Goal: Task Accomplishment & Management: Manage account settings

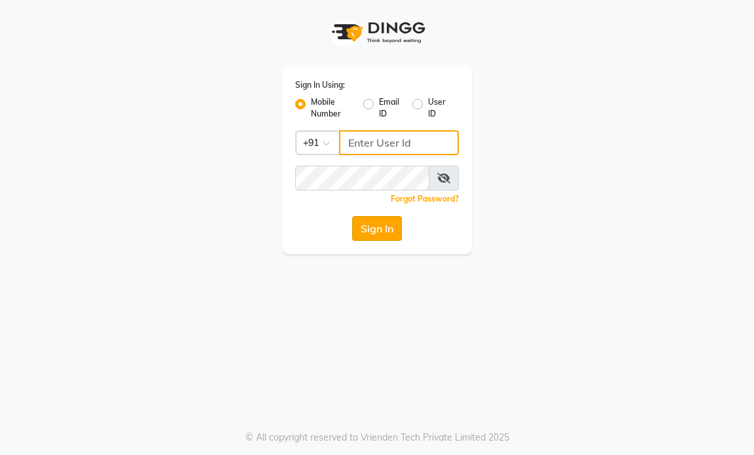
type input "9769153384"
click at [374, 230] on button "Sign In" at bounding box center [377, 228] width 50 height 25
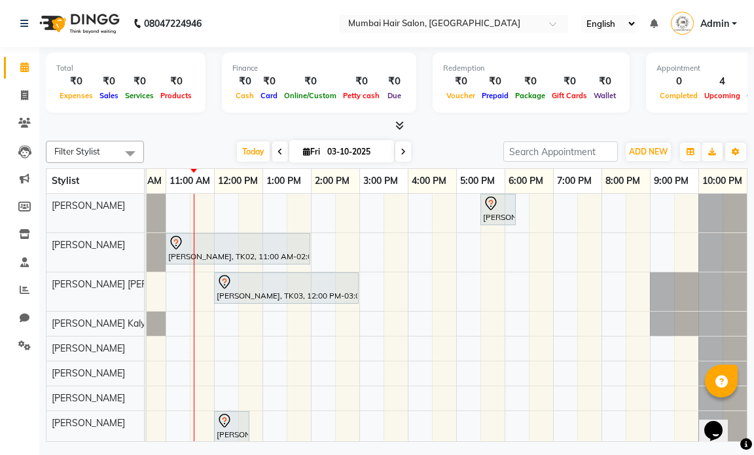
click at [279, 154] on icon at bounding box center [279, 152] width 5 height 8
type input "02-10-2025"
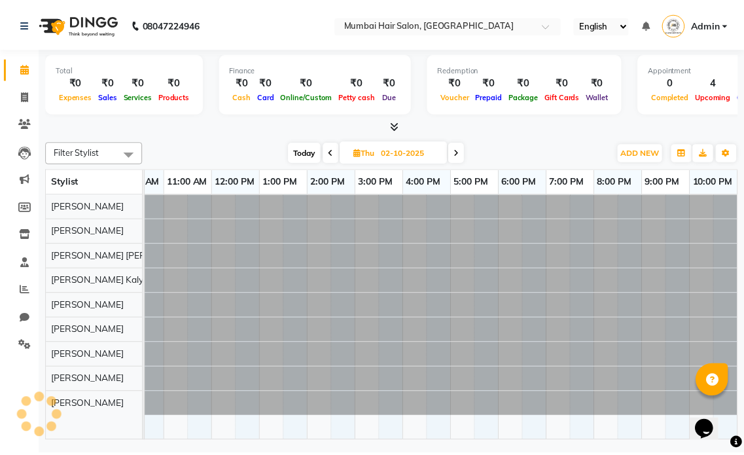
scroll to position [0, 78]
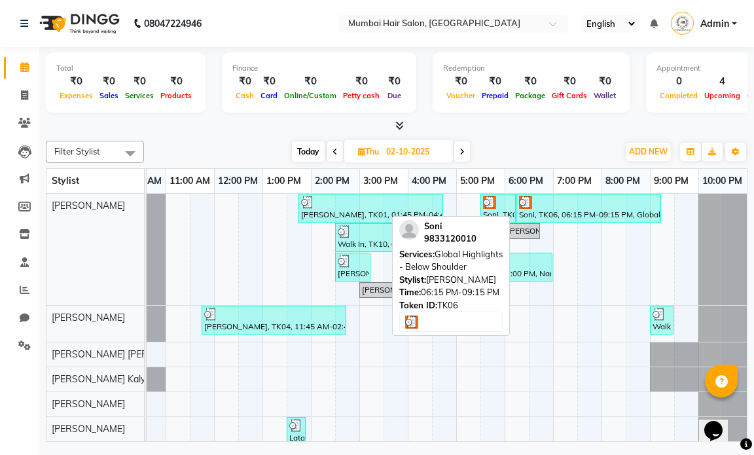
click at [538, 211] on div "Soni, TK06, 06:15 PM-09:15 PM, Global Highlights - Below Shoulder" at bounding box center [589, 208] width 142 height 25
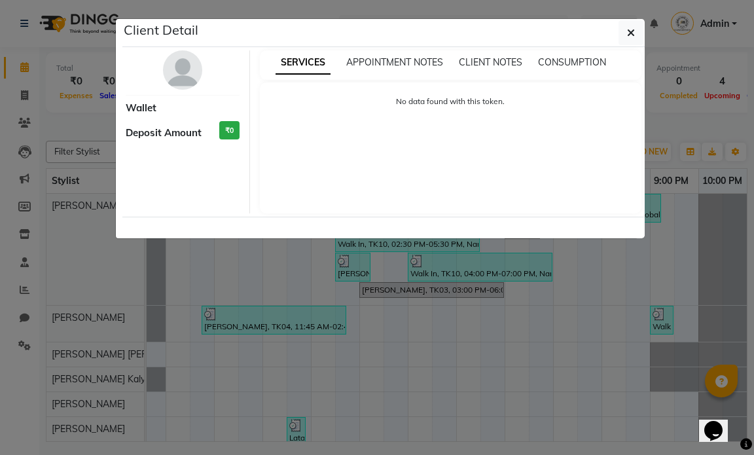
select select "3"
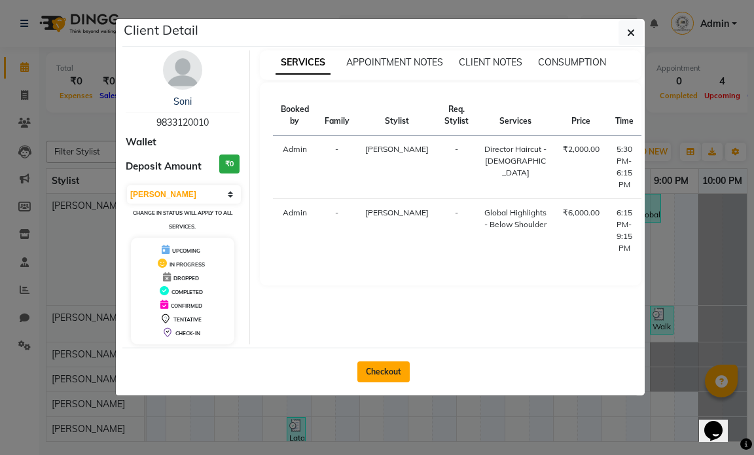
click at [387, 373] on button "Checkout" at bounding box center [383, 371] width 52 height 21
select select "service"
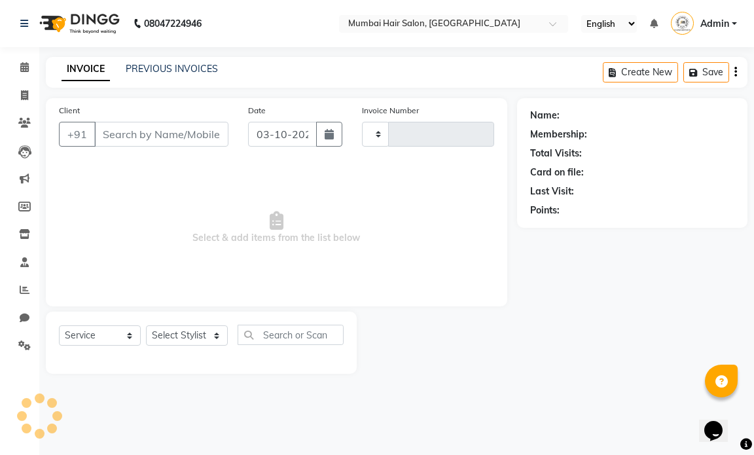
type input "1512"
select select "7487"
type input "9833120010"
type input "02-10-2025"
select select "66010"
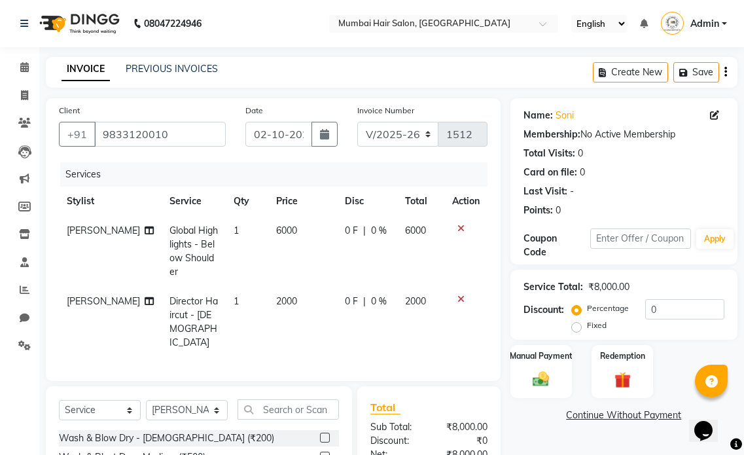
click at [276, 230] on span "6000" at bounding box center [286, 230] width 21 height 12
select select "66010"
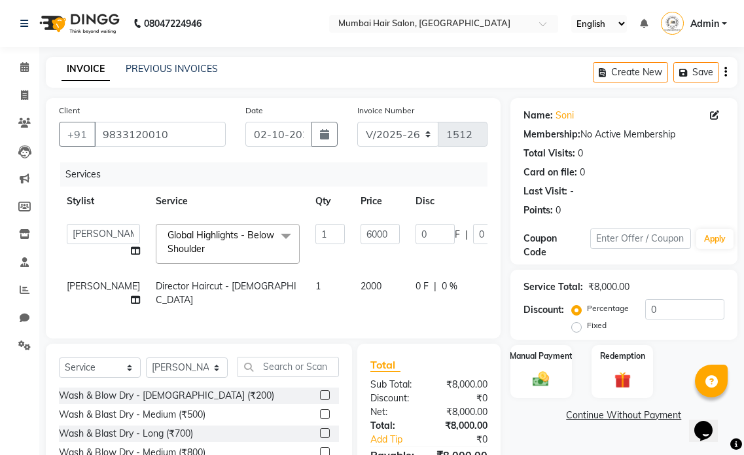
click at [273, 239] on span at bounding box center [286, 236] width 26 height 25
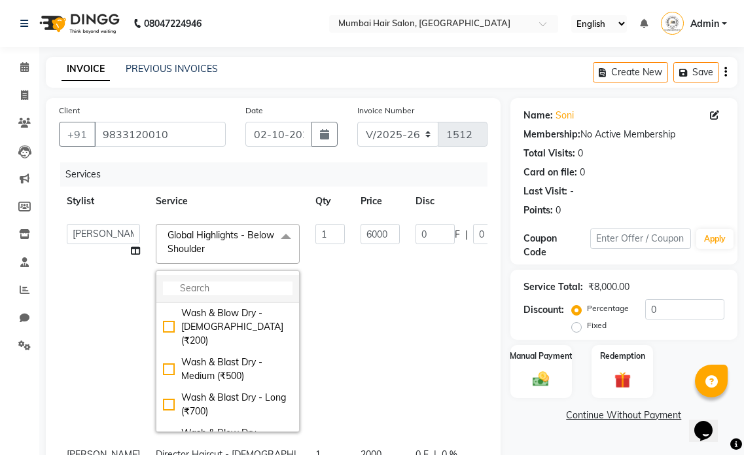
click at [187, 289] on input "multiselect-search" at bounding box center [228, 288] width 130 height 14
click at [188, 290] on input "multiselect-search" at bounding box center [228, 288] width 130 height 14
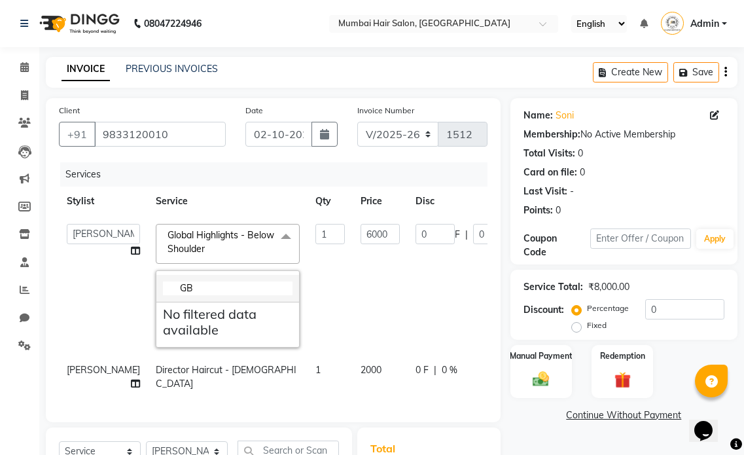
type input "G"
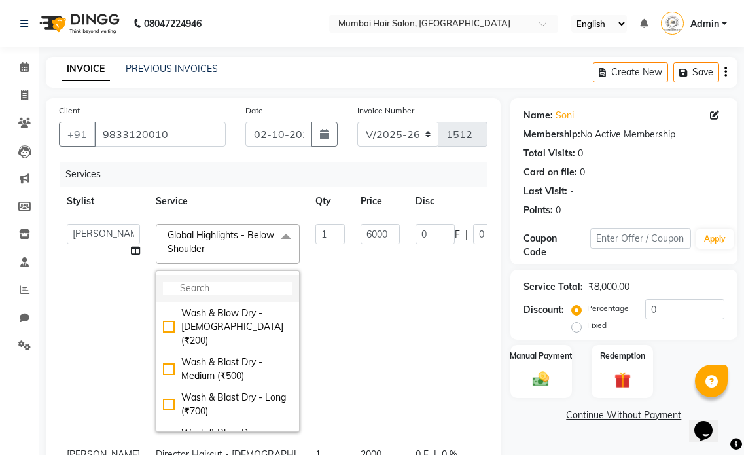
click at [188, 289] on input "multiselect-search" at bounding box center [228, 288] width 130 height 14
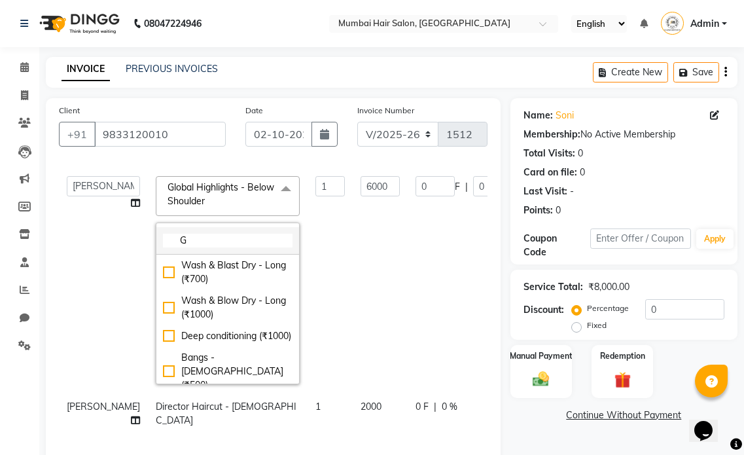
scroll to position [16, 0]
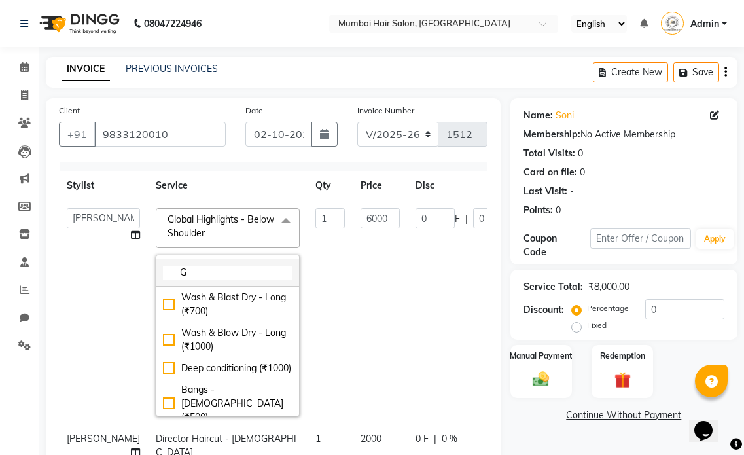
click at [185, 271] on input "G" at bounding box center [228, 273] width 130 height 14
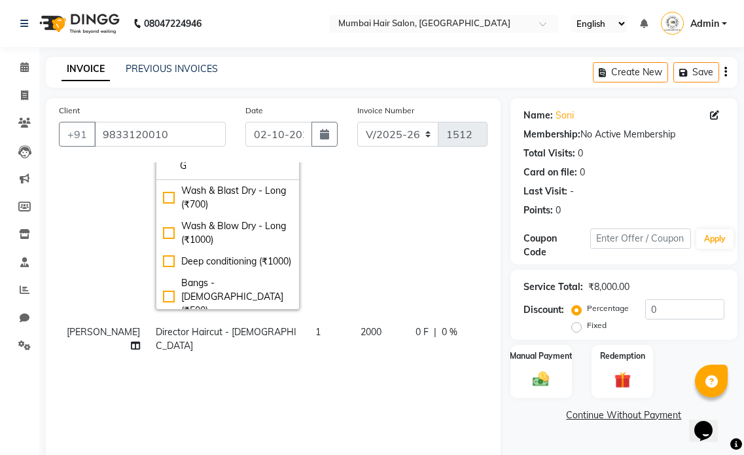
scroll to position [113, 0]
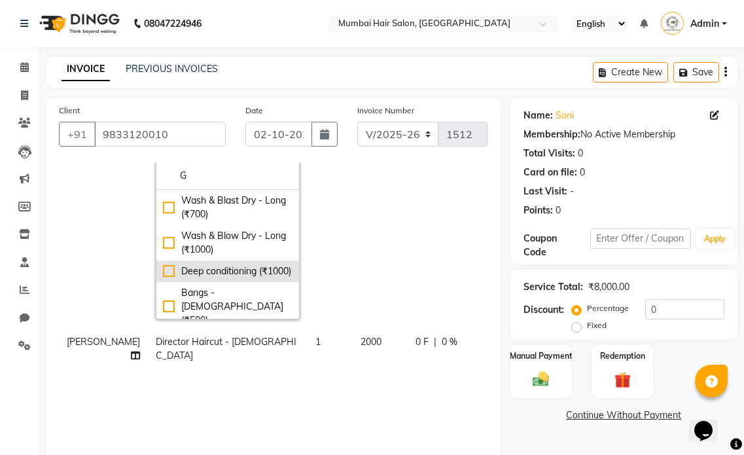
type input "G"
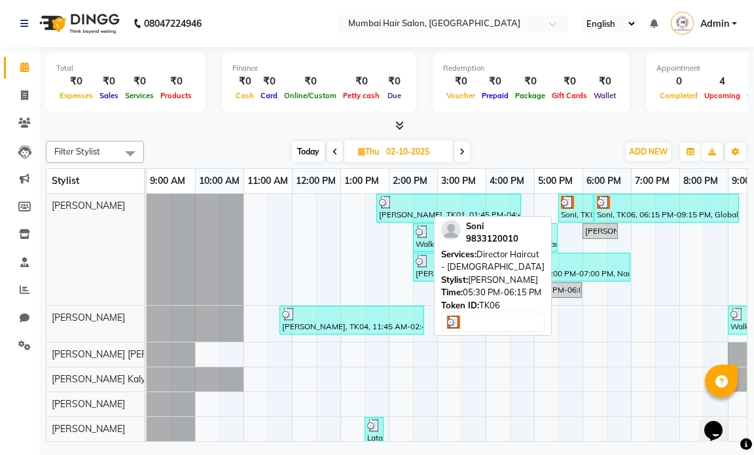
click at [580, 208] on div "Soni, TK06, 05:30 PM-06:15 PM, Director Haircut - [DEMOGRAPHIC_DATA]" at bounding box center [575, 208] width 33 height 25
select select "3"
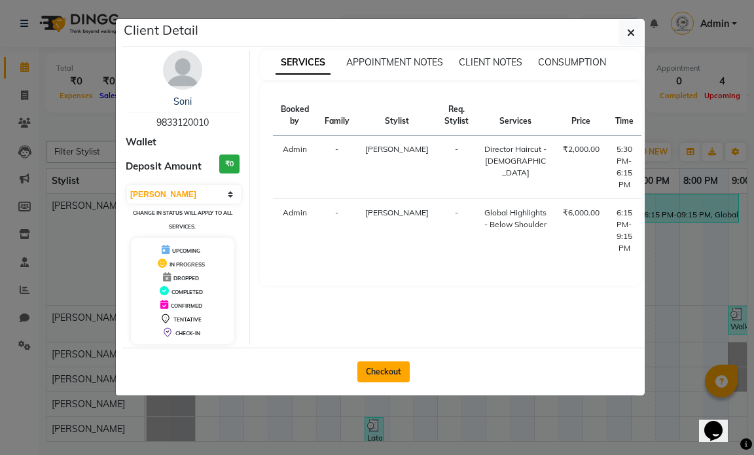
click at [393, 366] on button "Checkout" at bounding box center [383, 371] width 52 height 21
select select "service"
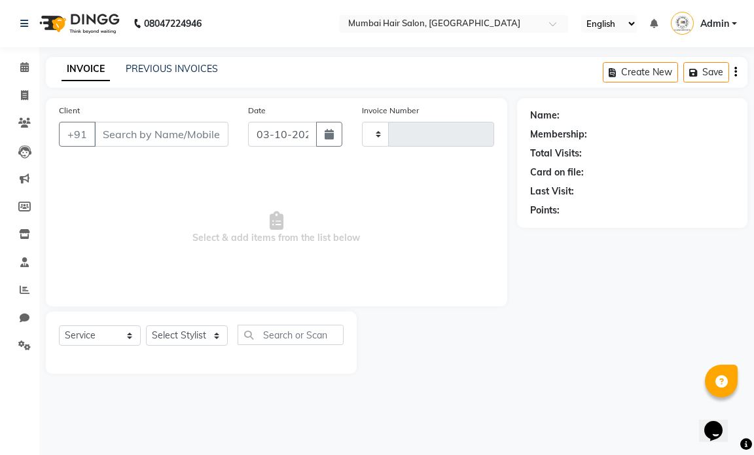
type input "1512"
select select "7487"
type input "9833120010"
type input "02-10-2025"
select select "66010"
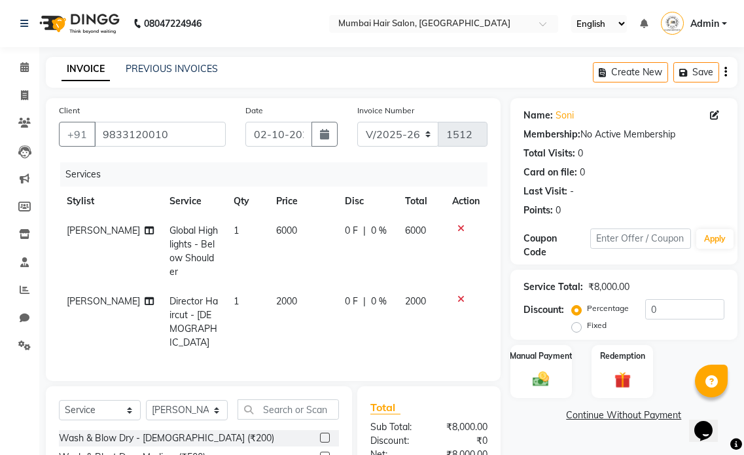
click at [193, 233] on span "Global Highlights - Below Shoulder" at bounding box center [193, 250] width 48 height 53
select select "66010"
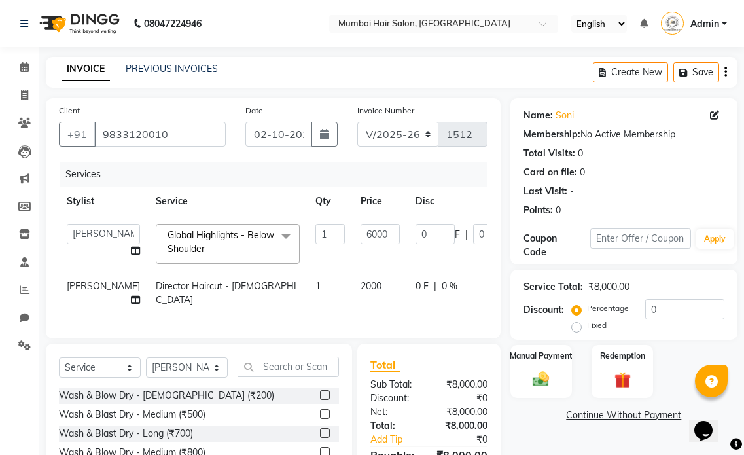
click at [205, 239] on span "Global Highlights - Below Shoulder" at bounding box center [221, 242] width 107 height 26
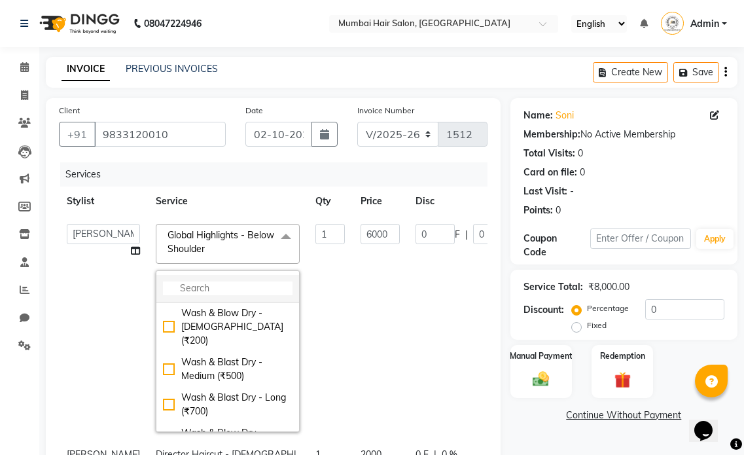
click at [169, 286] on input "multiselect-search" at bounding box center [228, 288] width 130 height 14
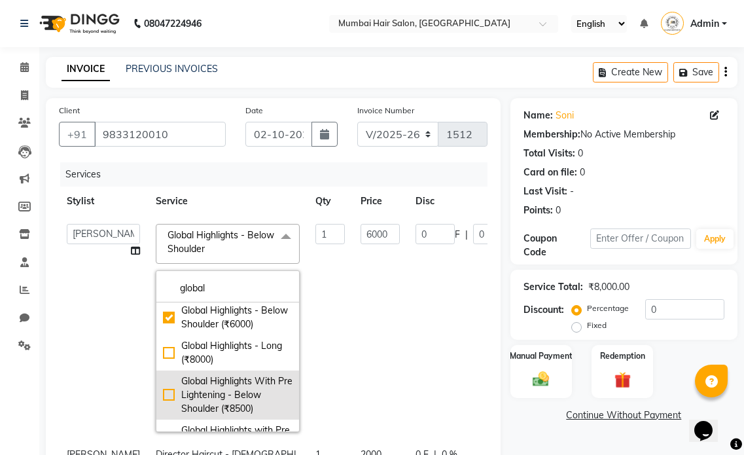
scroll to position [262, 0]
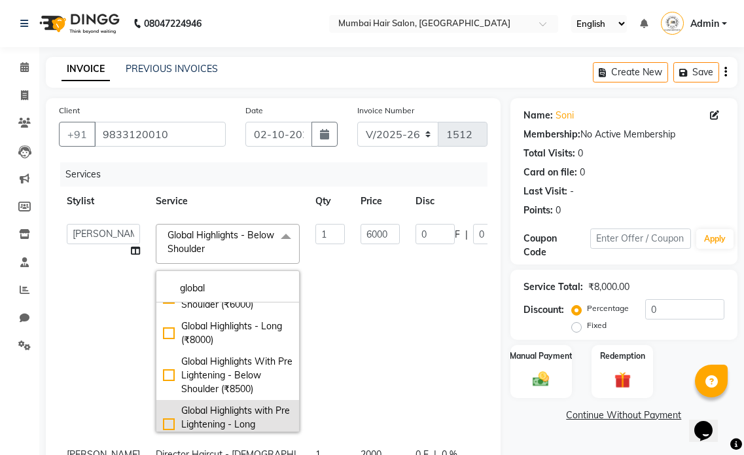
type input "global"
click at [202, 404] on div "Global Highlights with Pre Lightening - Long (₹10000)" at bounding box center [228, 424] width 130 height 41
checkbox input "false"
checkbox input "true"
type input "10000"
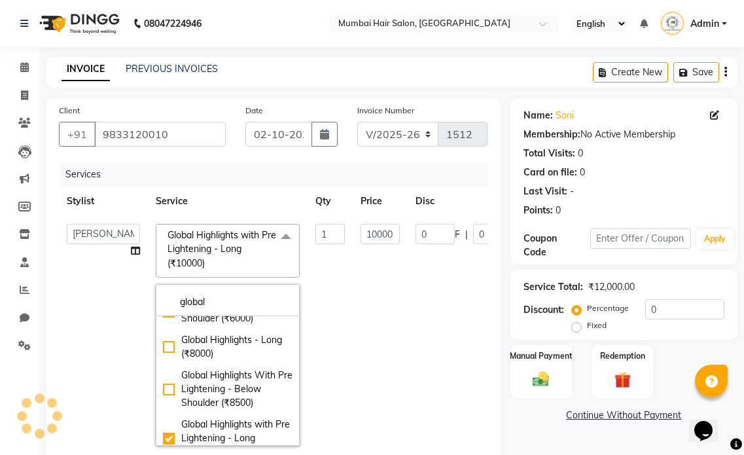
click at [353, 314] on td "10000" at bounding box center [380, 335] width 55 height 238
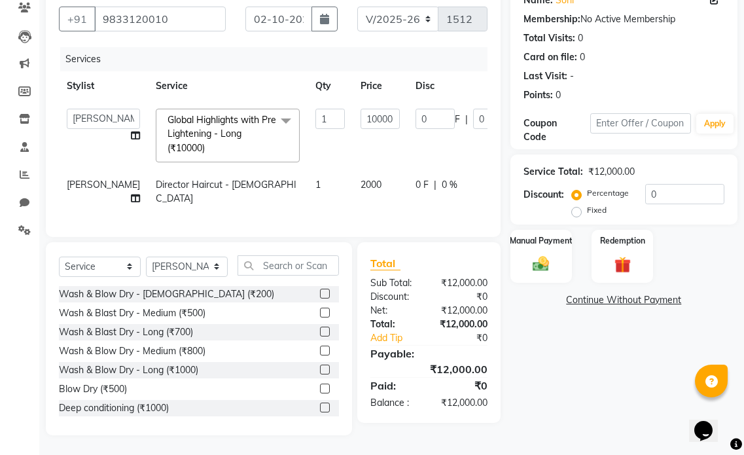
scroll to position [139, 0]
click at [533, 254] on img at bounding box center [540, 264] width 27 height 20
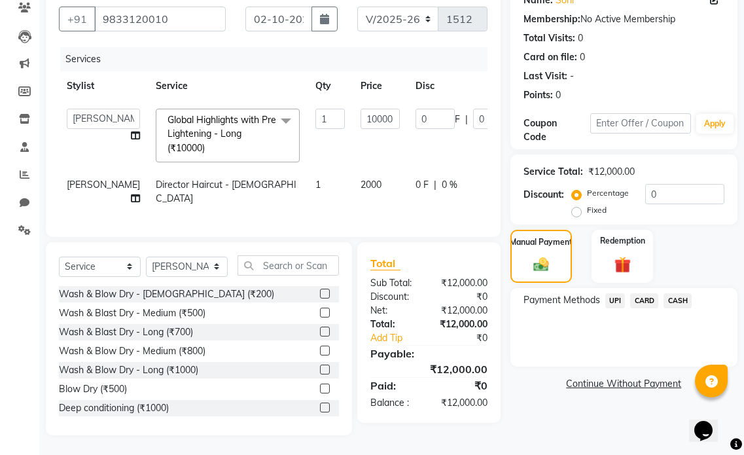
click at [616, 293] on span "UPI" at bounding box center [615, 300] width 20 height 15
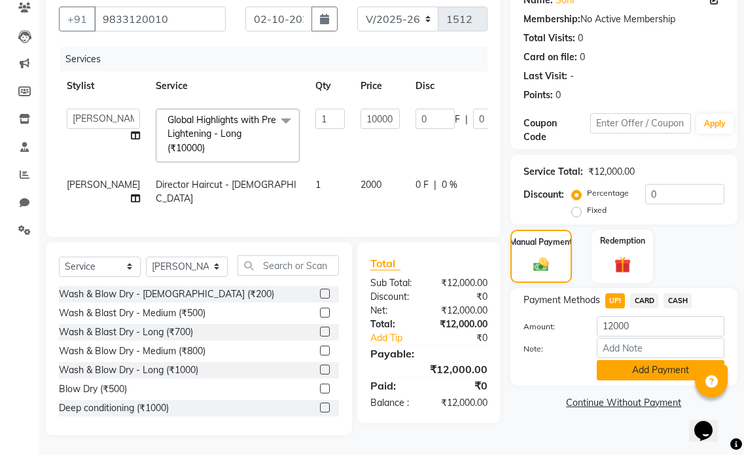
click at [619, 360] on button "Add Payment" at bounding box center [661, 370] width 128 height 20
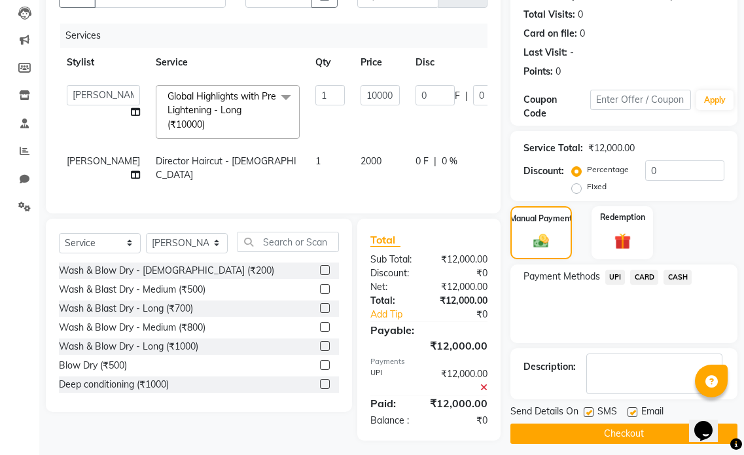
click at [636, 409] on label at bounding box center [632, 412] width 10 height 10
click at [636, 409] on input "checkbox" at bounding box center [631, 412] width 9 height 9
checkbox input "false"
click at [588, 413] on label at bounding box center [589, 412] width 10 height 10
click at [588, 413] on input "checkbox" at bounding box center [588, 412] width 9 height 9
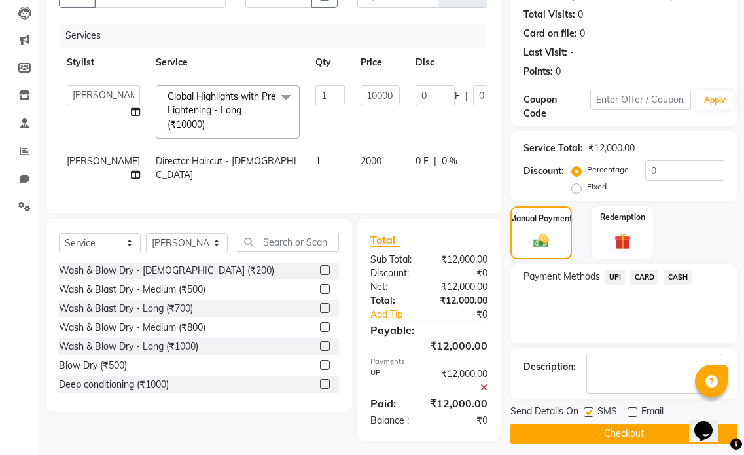
checkbox input "false"
click at [591, 431] on button "Checkout" at bounding box center [623, 433] width 227 height 20
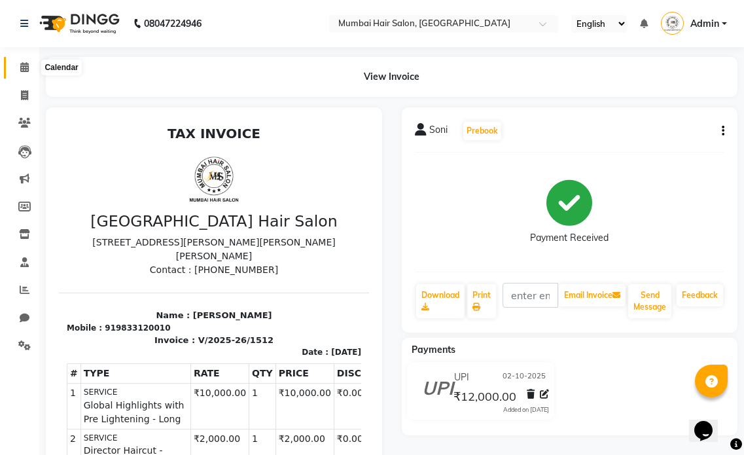
drag, startPoint x: 29, startPoint y: 62, endPoint x: 73, endPoint y: 69, distance: 43.8
click at [29, 62] on span at bounding box center [24, 67] width 23 height 15
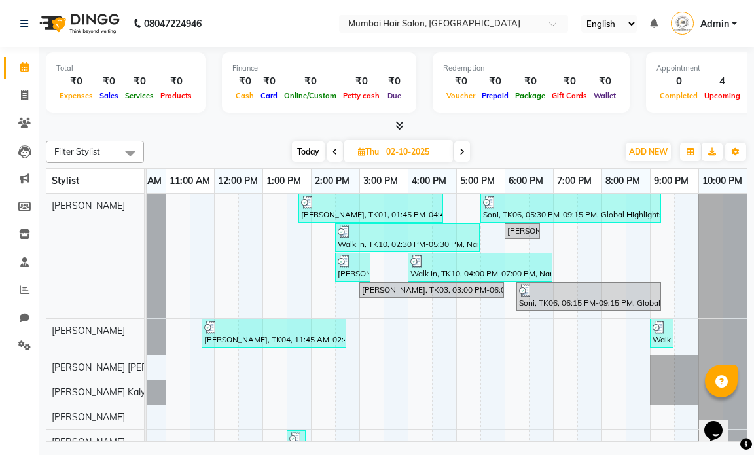
click at [406, 152] on input "02-10-2025" at bounding box center [414, 152] width 65 height 20
select select "10"
select select "2025"
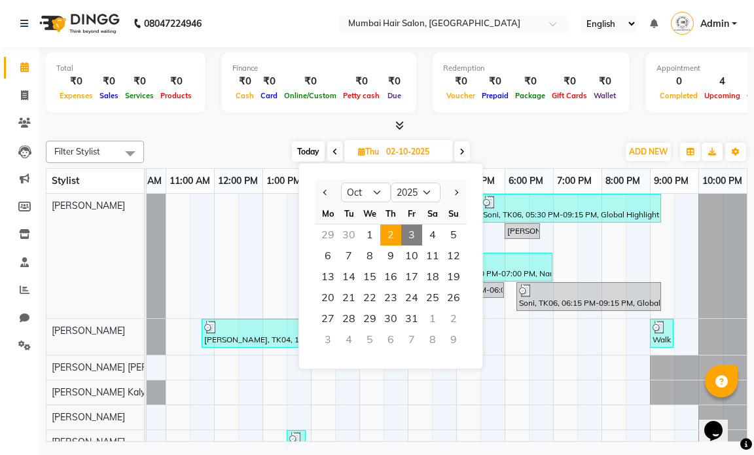
click at [414, 234] on span "3" at bounding box center [411, 234] width 21 height 21
type input "03-10-2025"
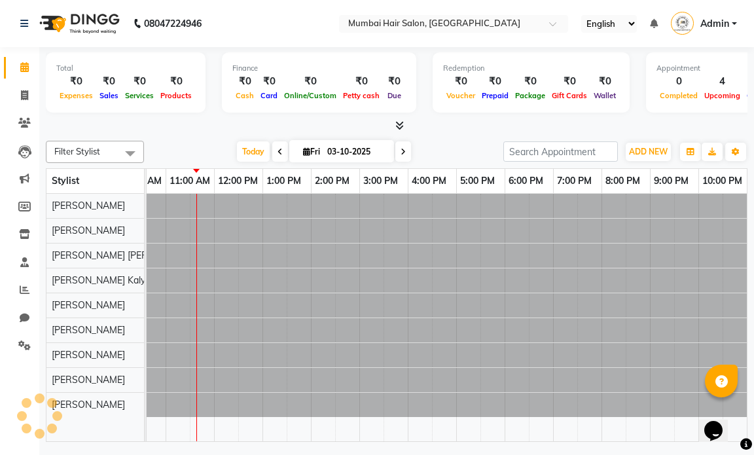
scroll to position [0, 78]
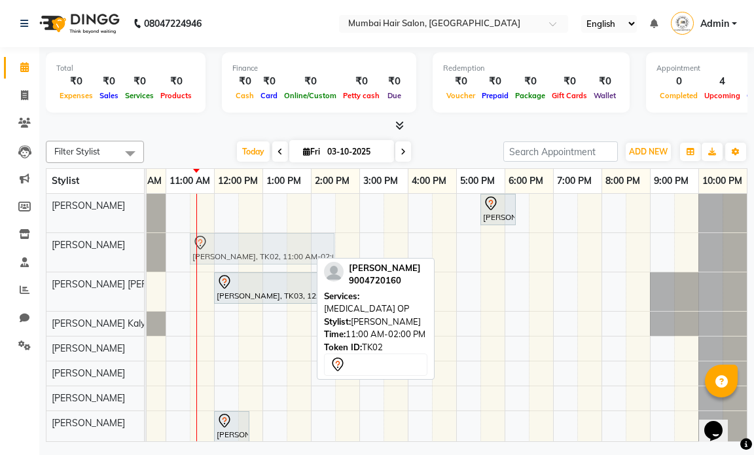
drag, startPoint x: 225, startPoint y: 253, endPoint x: 255, endPoint y: 261, distance: 31.1
click at [69, 261] on div "[PERSON_NAME], TK02, 11:00 AM-02:00 PM, [MEDICAL_DATA] OP [PERSON_NAME], TK02, …" at bounding box center [69, 252] width 0 height 39
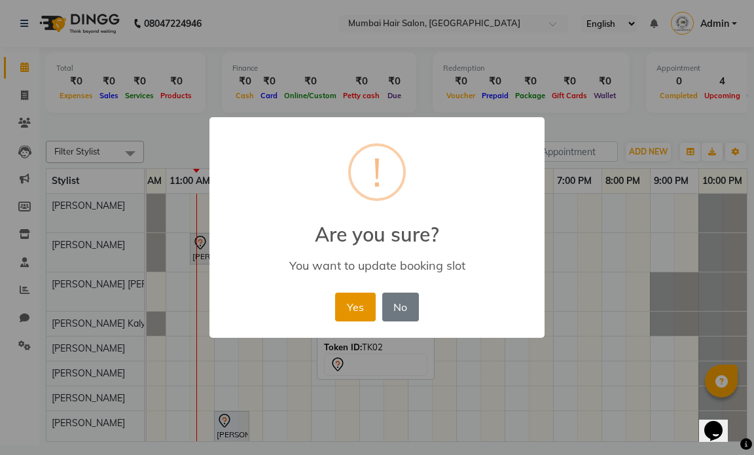
click at [341, 306] on button "Yes" at bounding box center [355, 306] width 40 height 29
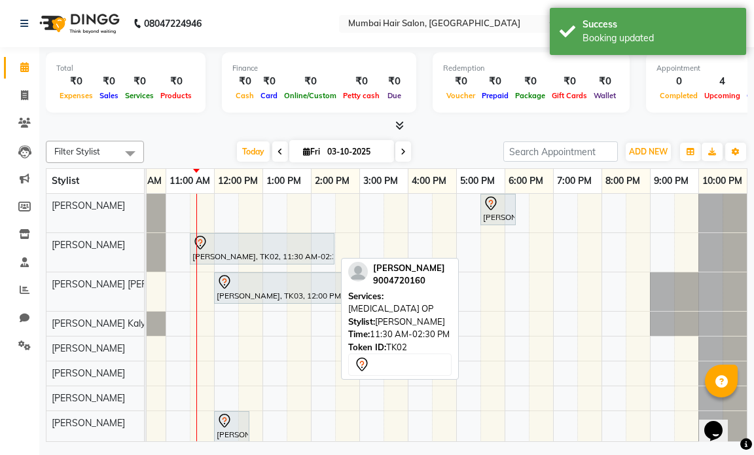
click at [258, 259] on div "[PERSON_NAME], TK02, 11:30 AM-02:30 PM, [MEDICAL_DATA] OP" at bounding box center [262, 248] width 142 height 27
click at [260, 252] on div "[PERSON_NAME], TK02, 11:30 AM-02:30 PM, [MEDICAL_DATA] OP" at bounding box center [262, 248] width 142 height 27
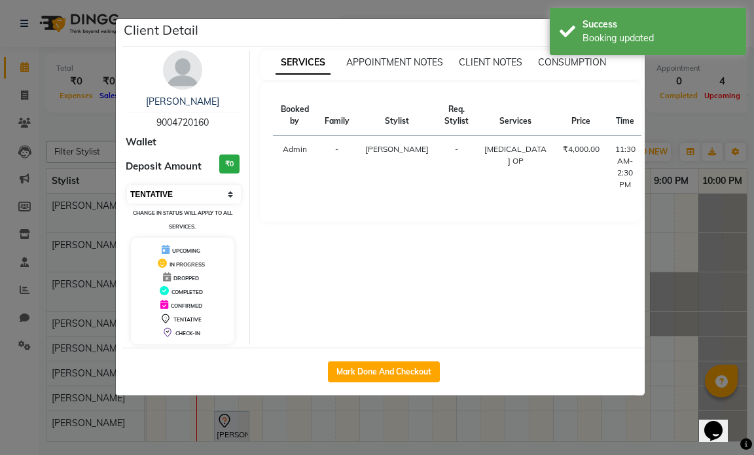
click at [191, 200] on select "Select IN SERVICE CONFIRMED TENTATIVE CHECK IN MARK DONE DROPPED UPCOMING" at bounding box center [184, 194] width 114 height 18
select select "1"
click at [127, 185] on select "Select IN SERVICE CONFIRMED TENTATIVE CHECK IN MARK DONE DROPPED UPCOMING" at bounding box center [184, 194] width 114 height 18
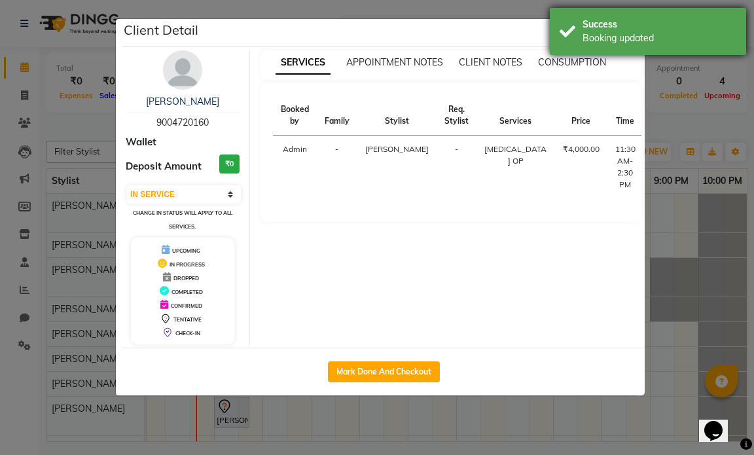
click at [634, 24] on div "Success" at bounding box center [659, 25] width 154 height 14
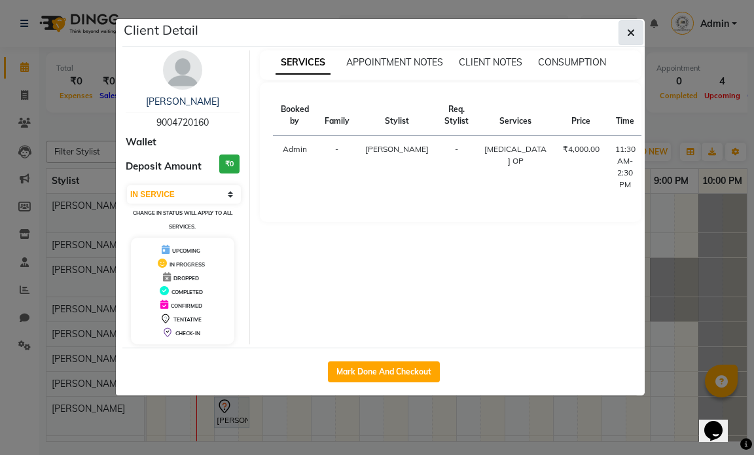
click at [635, 29] on button "button" at bounding box center [630, 32] width 25 height 25
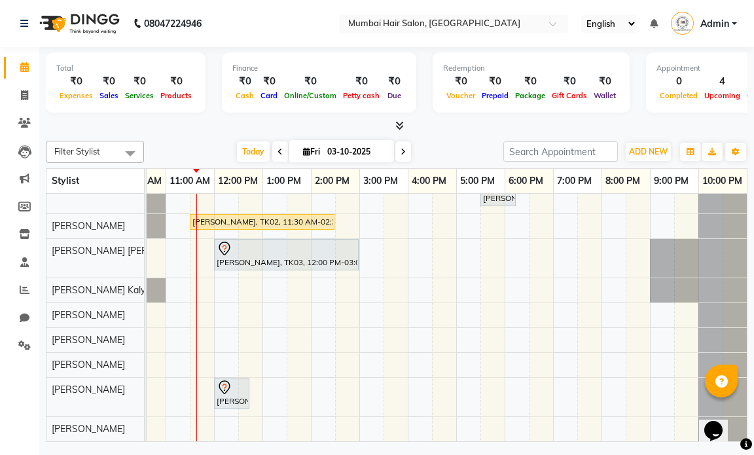
scroll to position [0, 0]
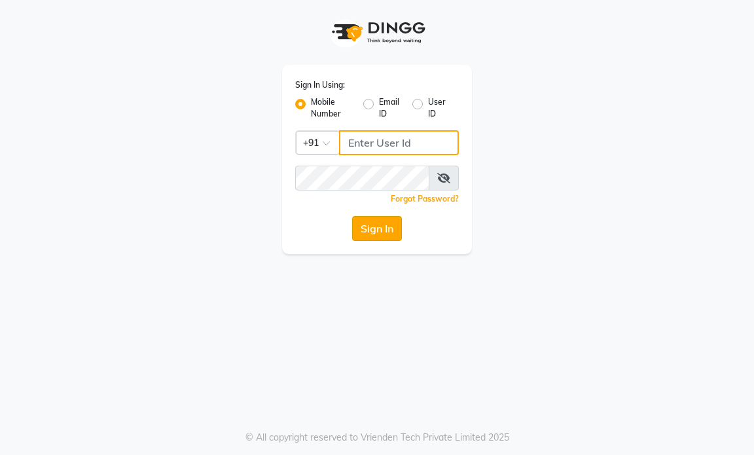
type input "9769153384"
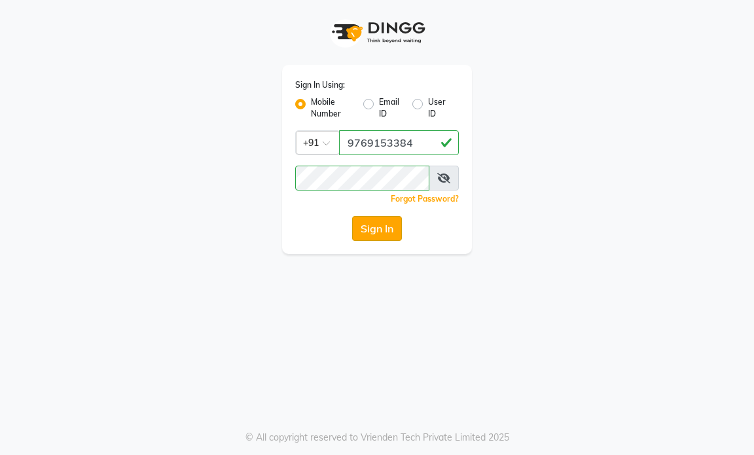
click at [373, 228] on button "Sign In" at bounding box center [377, 228] width 50 height 25
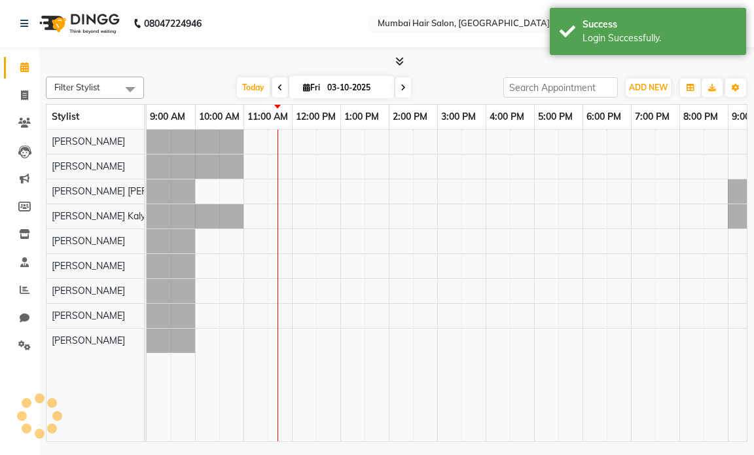
click at [347, 97] on input "03-10-2025" at bounding box center [355, 88] width 65 height 20
select select "10"
select select "2025"
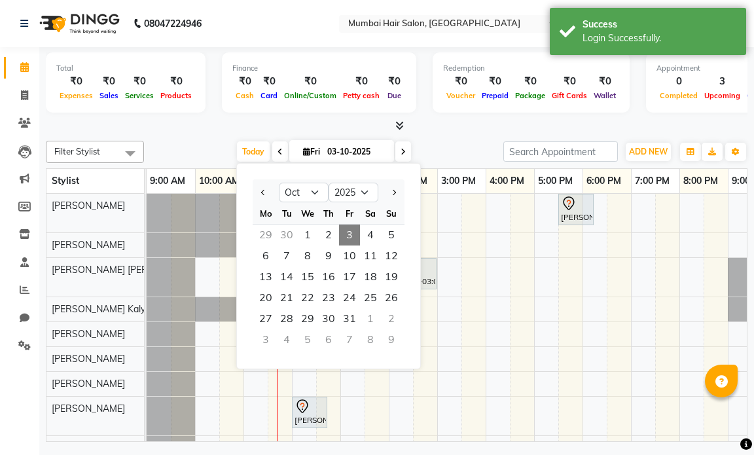
click at [349, 226] on span "3" at bounding box center [349, 234] width 21 height 21
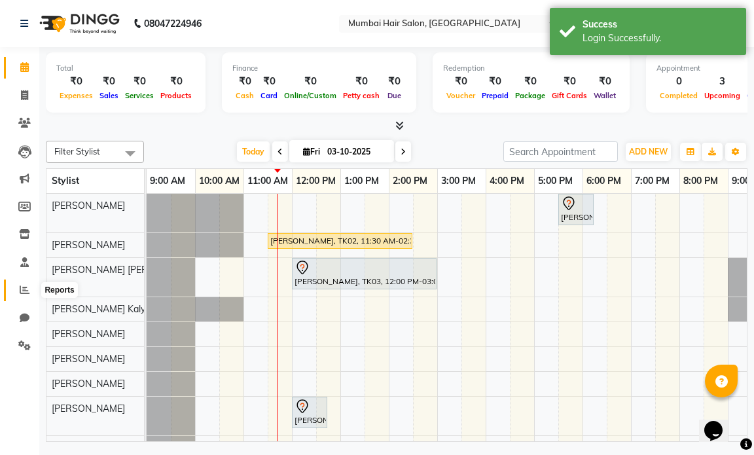
click at [18, 291] on span at bounding box center [24, 290] width 23 height 15
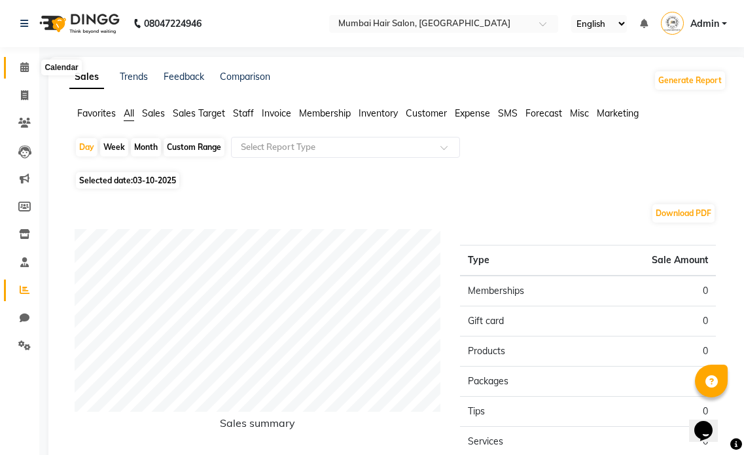
click at [32, 60] on span at bounding box center [24, 67] width 23 height 15
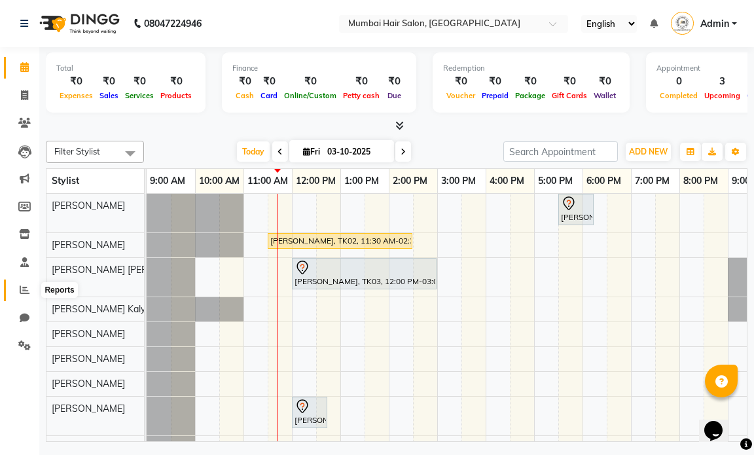
click at [26, 289] on icon at bounding box center [25, 290] width 10 height 10
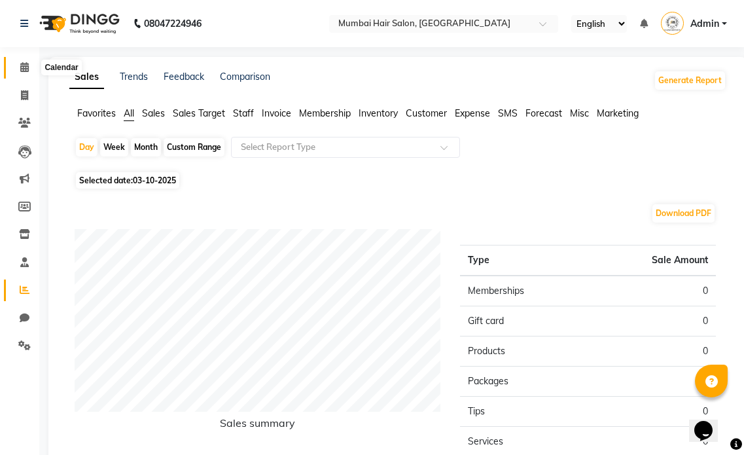
click at [25, 63] on icon at bounding box center [24, 67] width 9 height 10
